Goal: Obtain resource: Download file/media

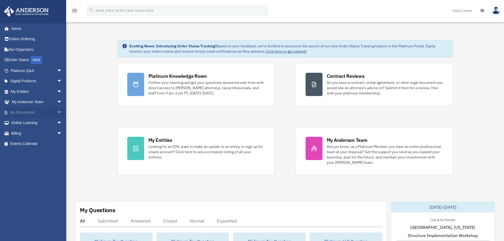
click at [57, 110] on span "arrow_drop_down" at bounding box center [62, 112] width 11 height 11
click at [20, 124] on link "Box" at bounding box center [38, 123] width 63 height 11
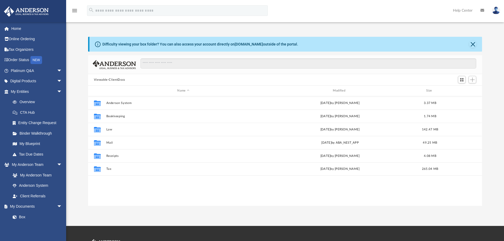
scroll to position [116, 390]
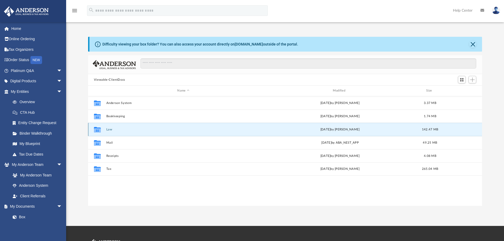
click at [110, 130] on button "Law" at bounding box center [183, 129] width 154 height 3
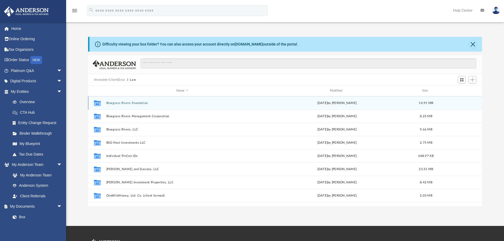
scroll to position [49, 0]
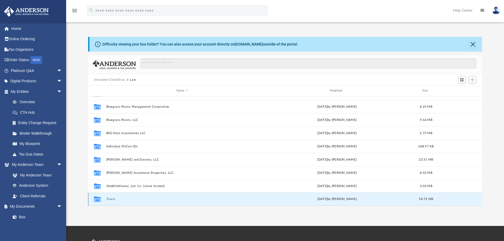
click at [110, 200] on button "Trusts" at bounding box center [182, 198] width 152 height 3
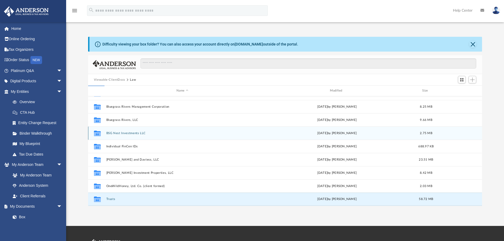
scroll to position [0, 0]
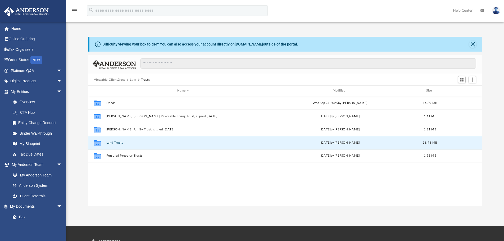
click at [116, 142] on button "Land Trusts" at bounding box center [183, 142] width 154 height 3
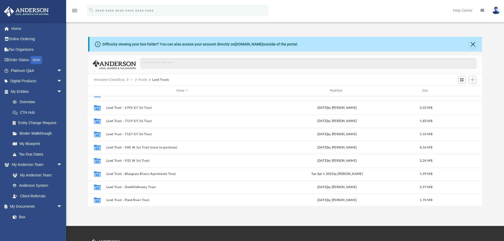
scroll to position [89, 0]
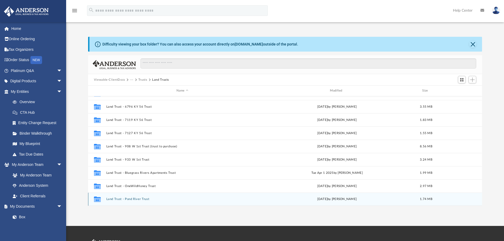
click at [125, 198] on button "Land Trust - ​Pond River Trust" at bounding box center [182, 198] width 152 height 3
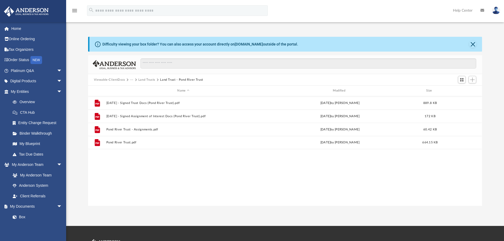
scroll to position [0, 0]
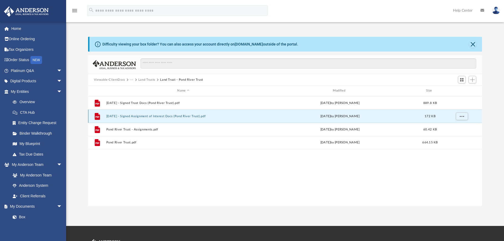
click at [158, 116] on button "2025.10.06 - Signed Assignment of Interest Docs (Pond River Trust).pdf" at bounding box center [183, 115] width 154 height 3
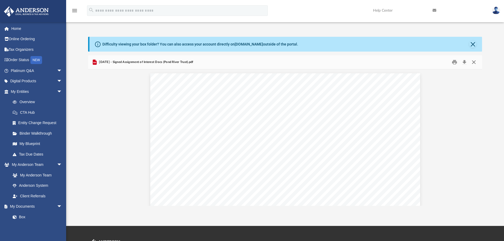
click at [474, 60] on button "Close" at bounding box center [474, 62] width 10 height 8
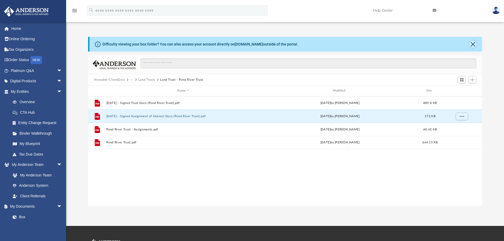
click at [472, 43] on button "Close" at bounding box center [472, 43] width 7 height 7
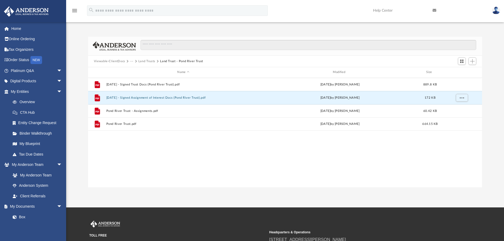
click at [144, 60] on button "Land Trusts" at bounding box center [146, 61] width 17 height 5
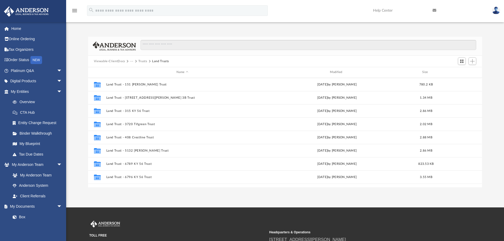
click at [131, 59] on button "···" at bounding box center [131, 61] width 3 height 5
click at [141, 61] on button "Trusts" at bounding box center [142, 61] width 9 height 5
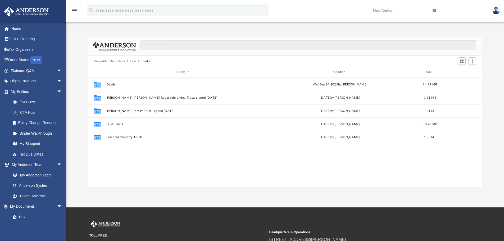
click at [132, 61] on button "Law" at bounding box center [133, 61] width 6 height 5
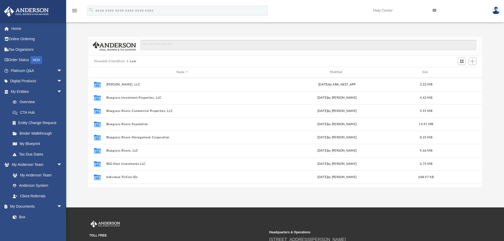
click at [115, 61] on button "Viewable-ClientDocs" at bounding box center [109, 61] width 31 height 5
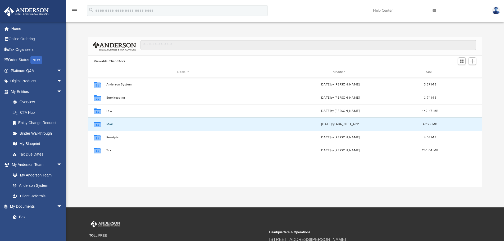
click at [109, 123] on button "Mail" at bounding box center [183, 123] width 154 height 3
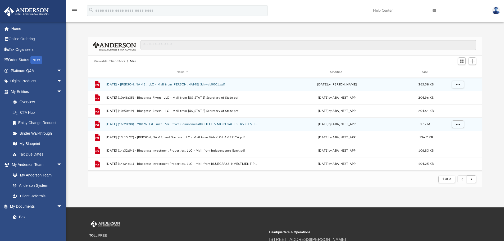
scroll to position [100, 390]
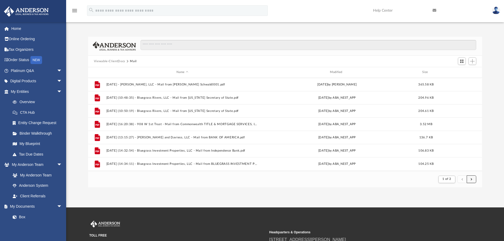
click at [469, 177] on button "submit" at bounding box center [471, 179] width 10 height 8
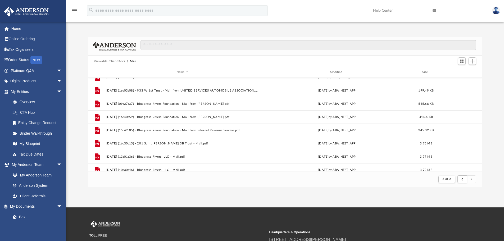
scroll to position [65, 0]
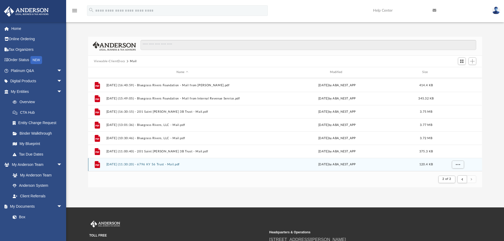
click at [164, 164] on button "2025.10.06 (11:30:20) - 6796 KY 56 Trust - Mail.pdf" at bounding box center [182, 164] width 152 height 3
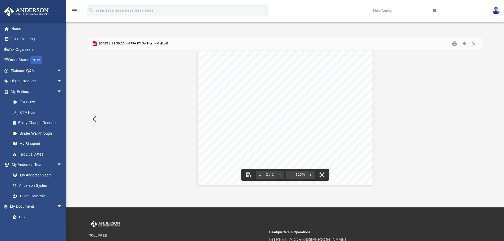
scroll to position [147, 0]
click at [476, 44] on button "Close" at bounding box center [474, 44] width 10 height 8
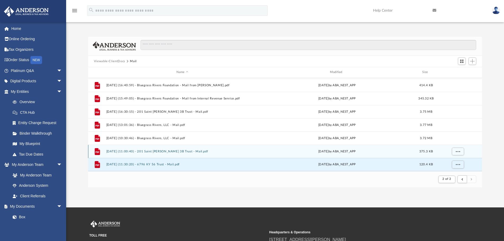
click at [172, 152] on button "2025.10.06 (11:00:40) - 201 Saint Ann 3B Trust - Mail.pdf" at bounding box center [182, 151] width 152 height 3
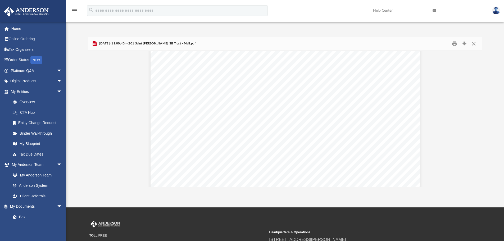
scroll to position [0, 0]
click at [451, 42] on button "Print" at bounding box center [454, 44] width 11 height 8
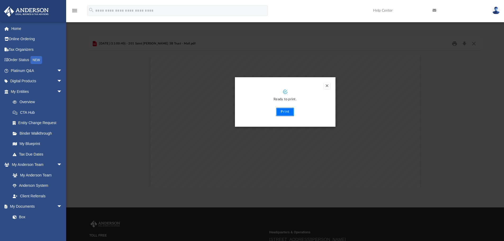
click at [287, 109] on button "Print" at bounding box center [285, 112] width 18 height 8
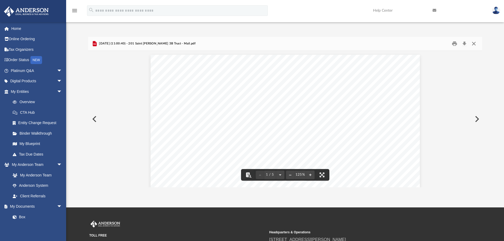
click at [475, 43] on button "Close" at bounding box center [474, 44] width 10 height 8
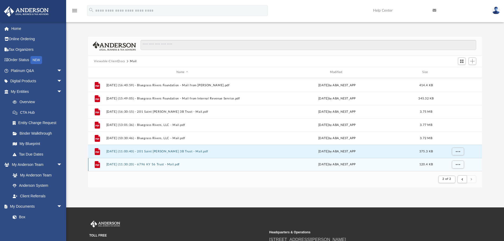
click at [174, 163] on button "2025.10.06 (11:30:20) - 6796 KY 56 Trust - Mail.pdf" at bounding box center [182, 164] width 152 height 3
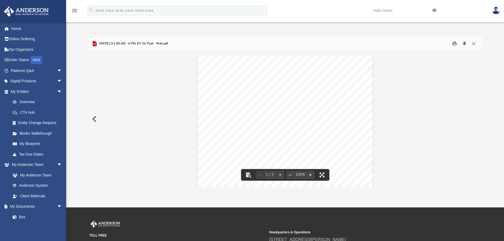
click at [465, 43] on button "Download" at bounding box center [464, 44] width 10 height 8
click at [430, 106] on div "Document Viewer" at bounding box center [285, 193] width 394 height 284
click at [473, 43] on button "Close" at bounding box center [474, 44] width 10 height 8
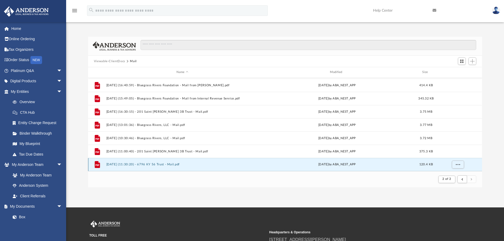
scroll to position [26, 0]
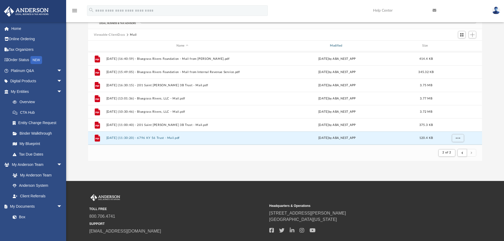
click at [343, 45] on div "Modified" at bounding box center [336, 45] width 152 height 5
click at [461, 152] on button "submit" at bounding box center [462, 153] width 10 height 8
click at [463, 152] on button "submit" at bounding box center [462, 153] width 10 height 8
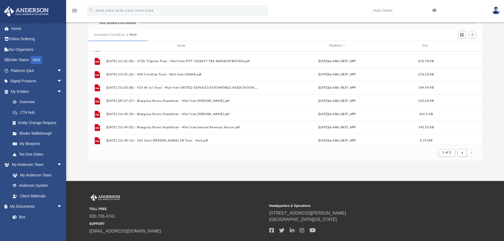
scroll to position [0, 0]
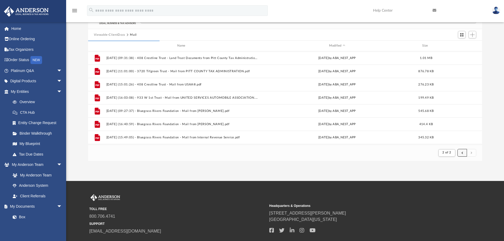
click at [460, 150] on button "submit" at bounding box center [462, 153] width 10 height 8
